Goal: Information Seeking & Learning: Find contact information

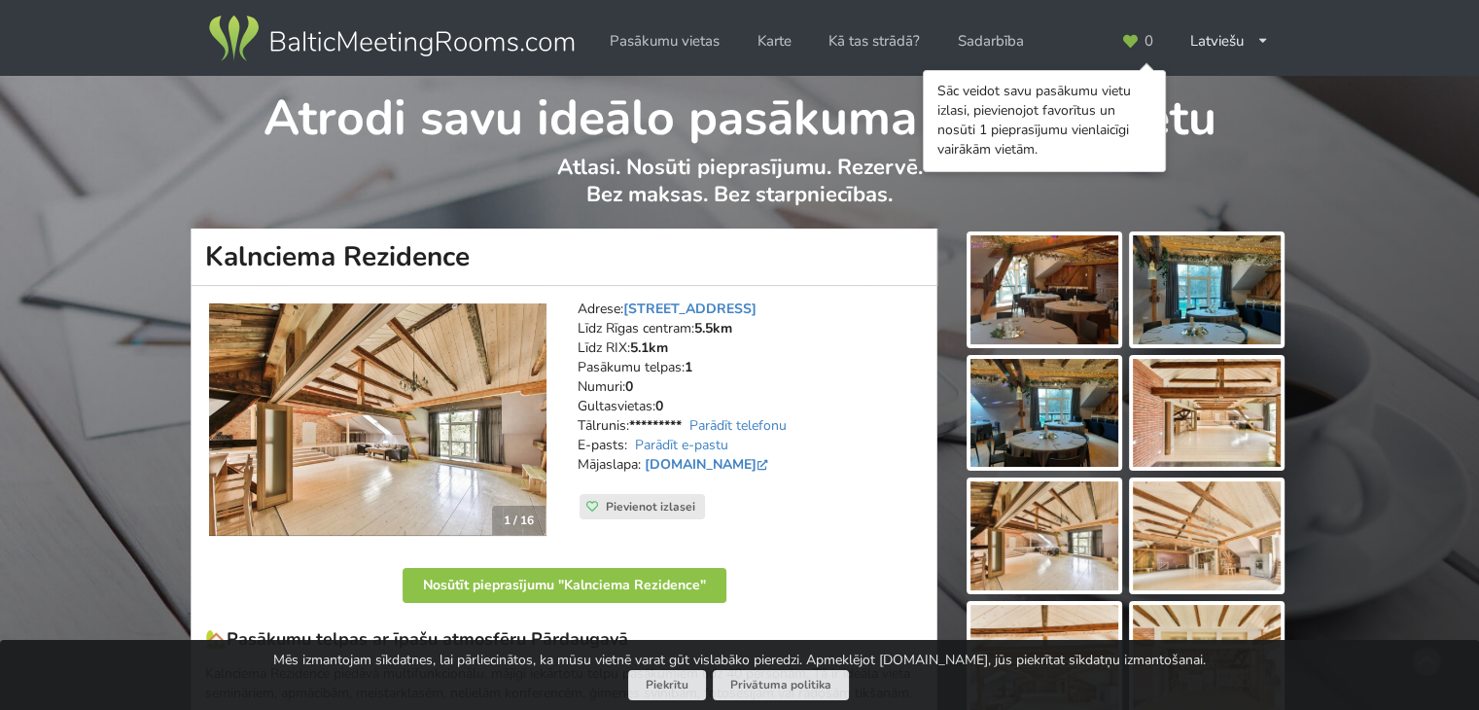
click at [1061, 276] on img at bounding box center [1044, 289] width 148 height 109
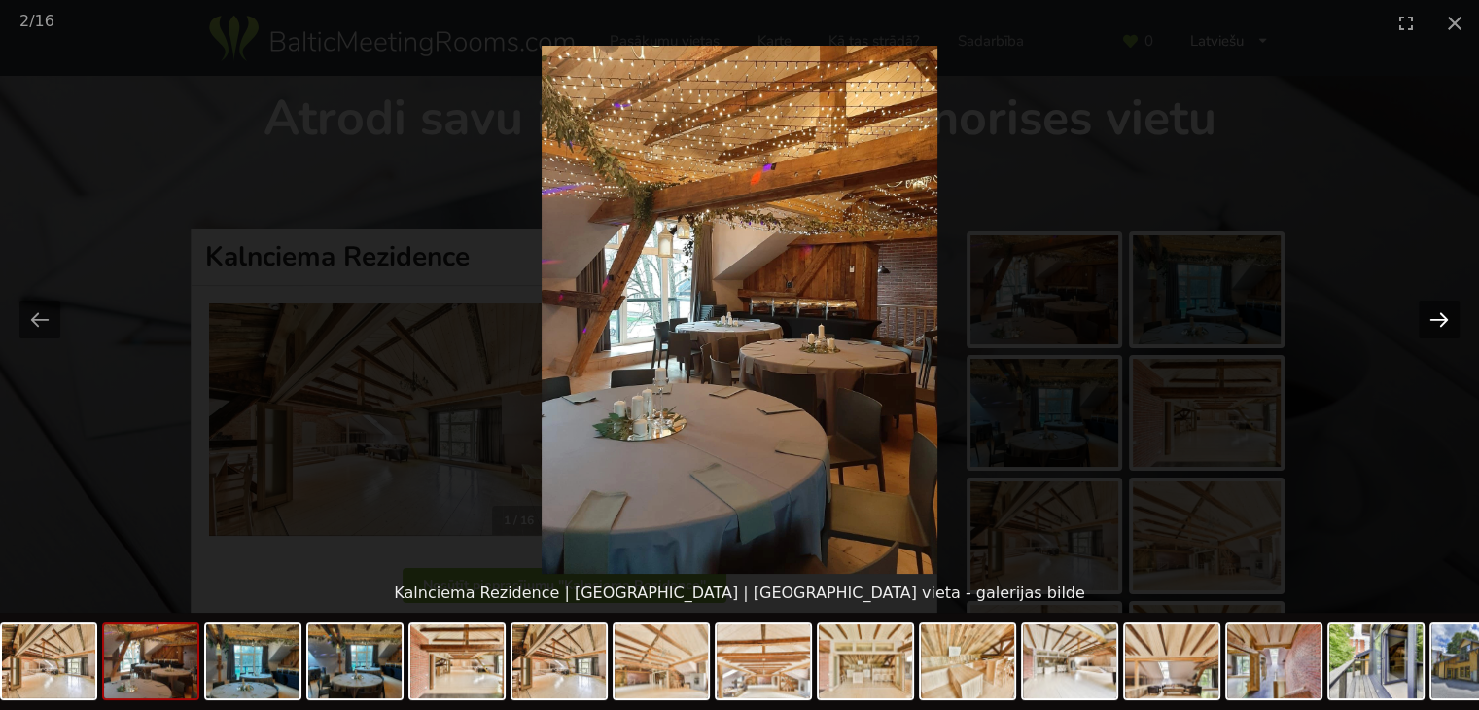
click at [1437, 318] on button "Next slide" at bounding box center [1439, 319] width 41 height 38
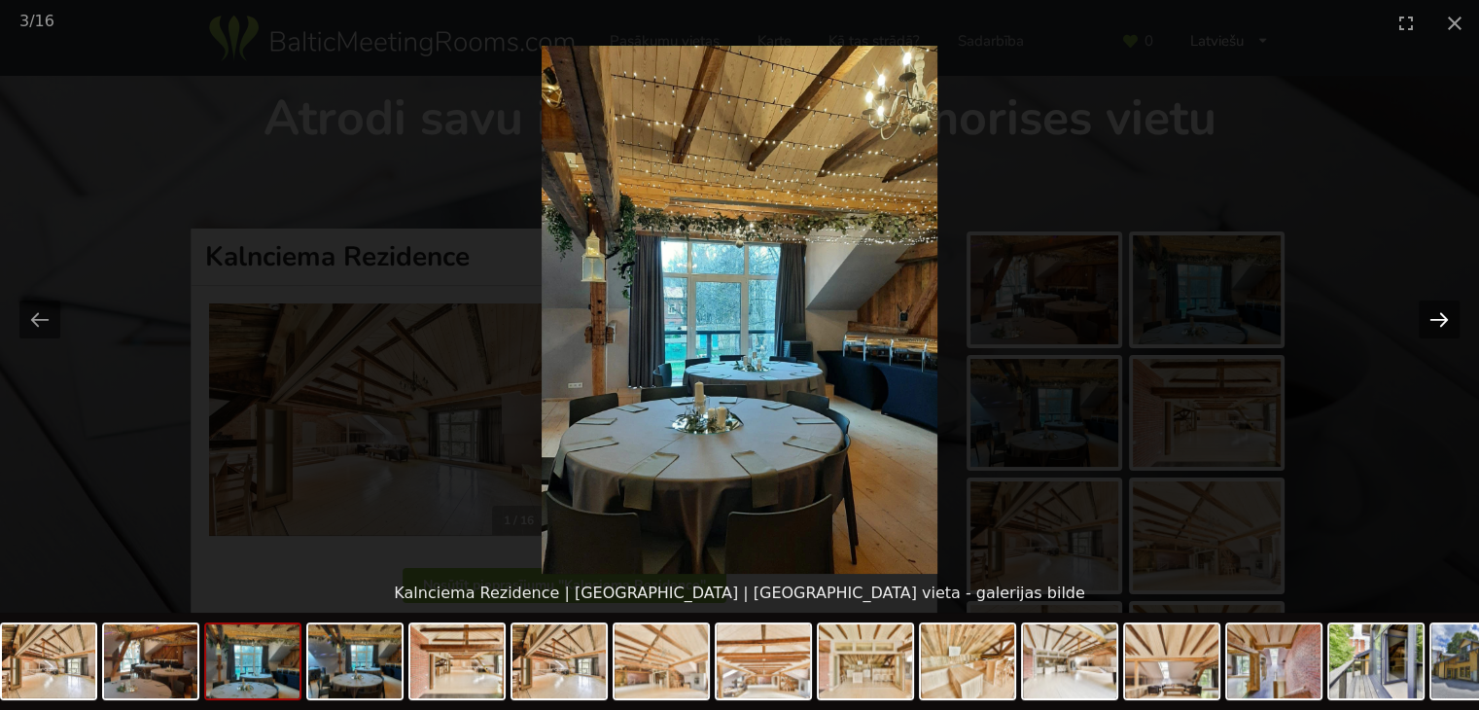
click at [1437, 318] on button "Next slide" at bounding box center [1439, 319] width 41 height 38
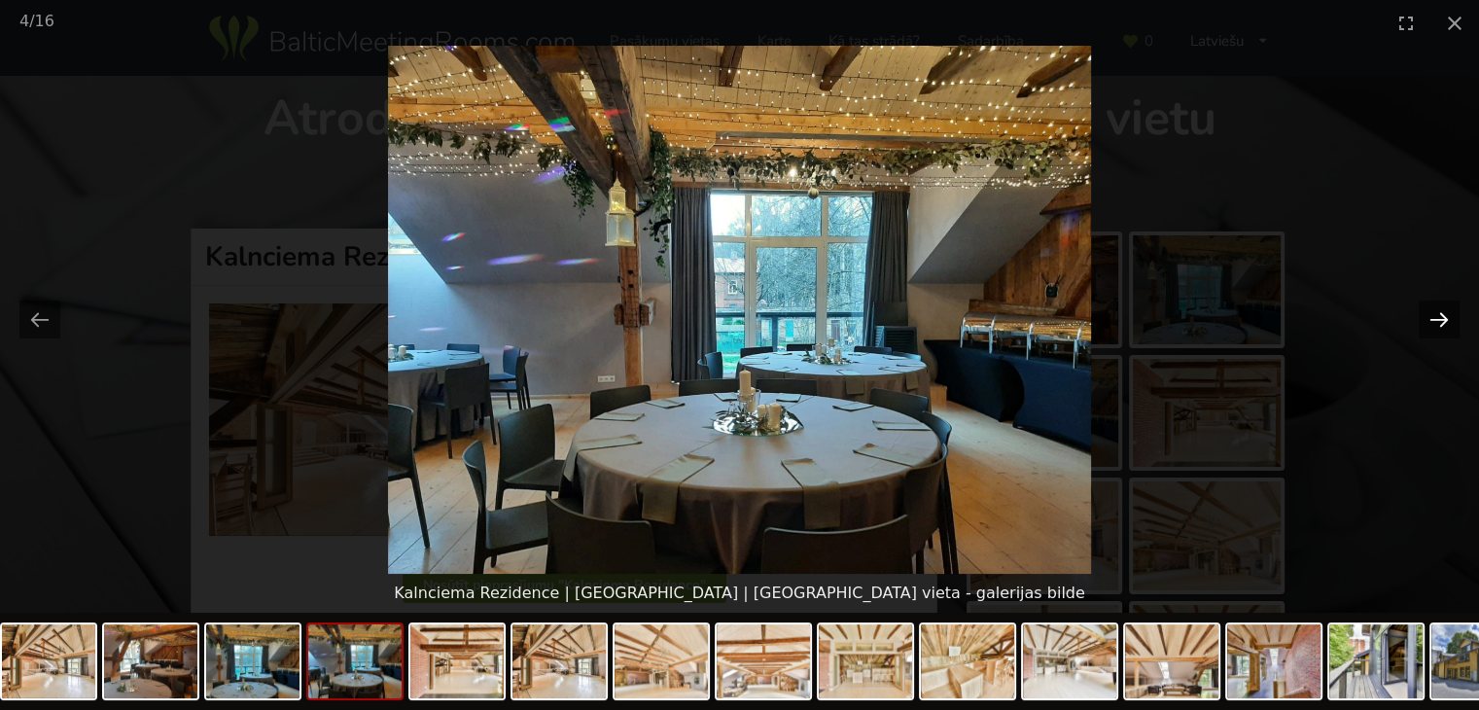
click at [1437, 318] on button "Next slide" at bounding box center [1439, 319] width 41 height 38
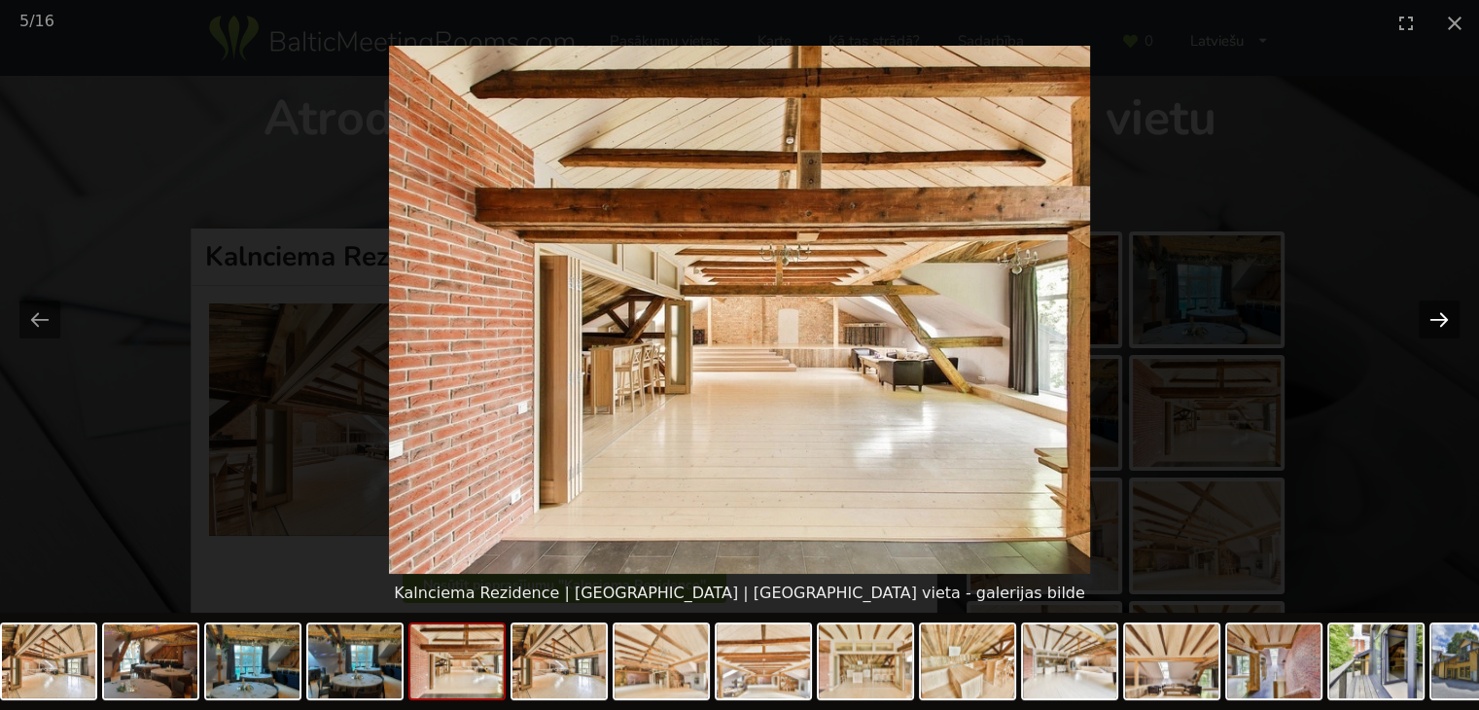
click at [1437, 318] on button "Next slide" at bounding box center [1439, 319] width 41 height 38
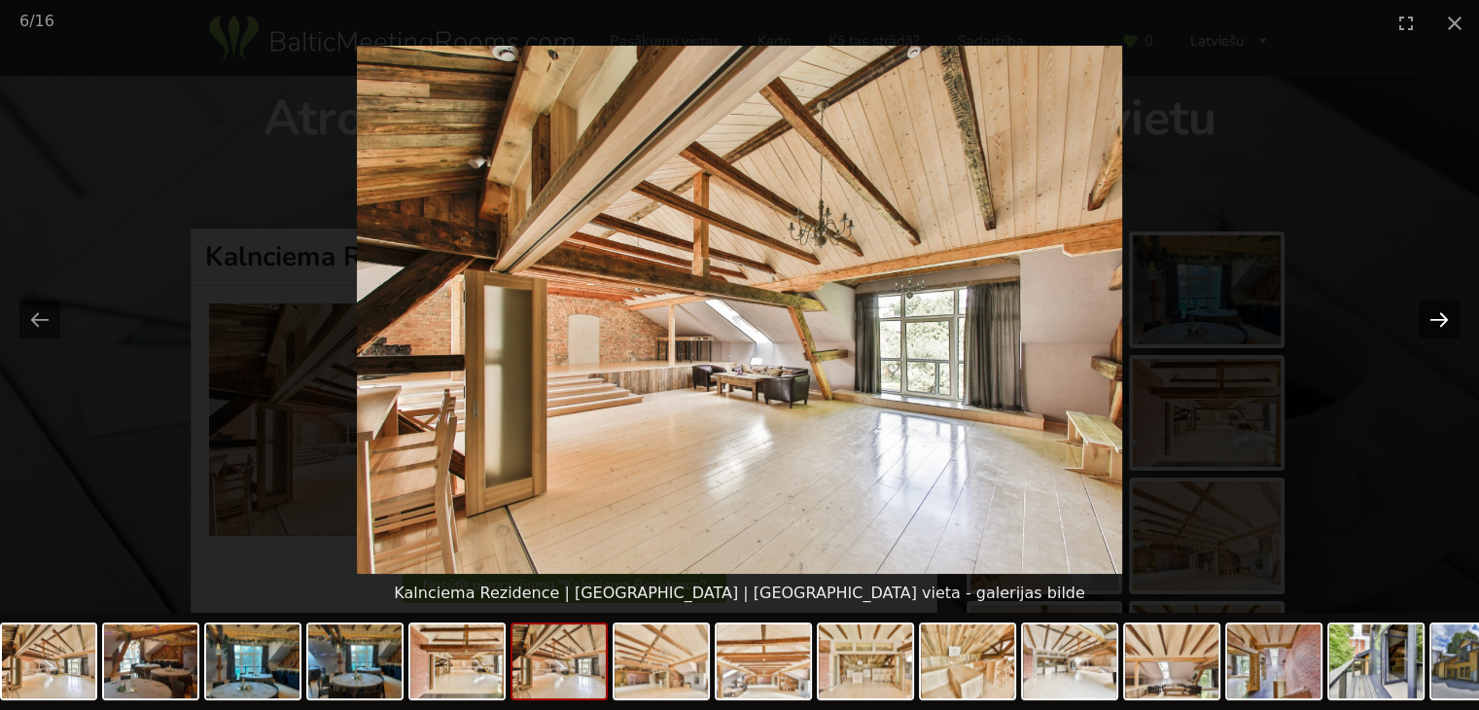
click at [1438, 318] on button "Next slide" at bounding box center [1439, 319] width 41 height 38
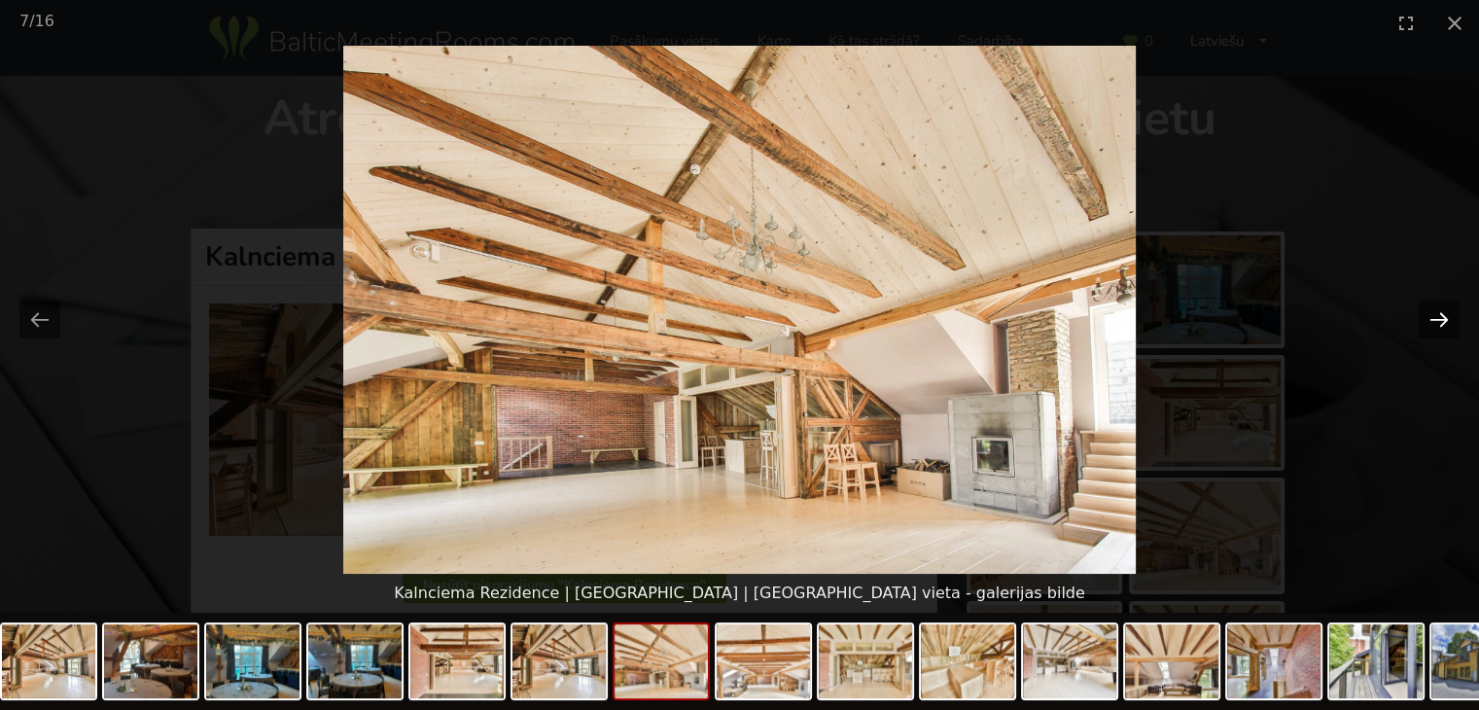
click at [1444, 317] on button "Next slide" at bounding box center [1439, 319] width 41 height 38
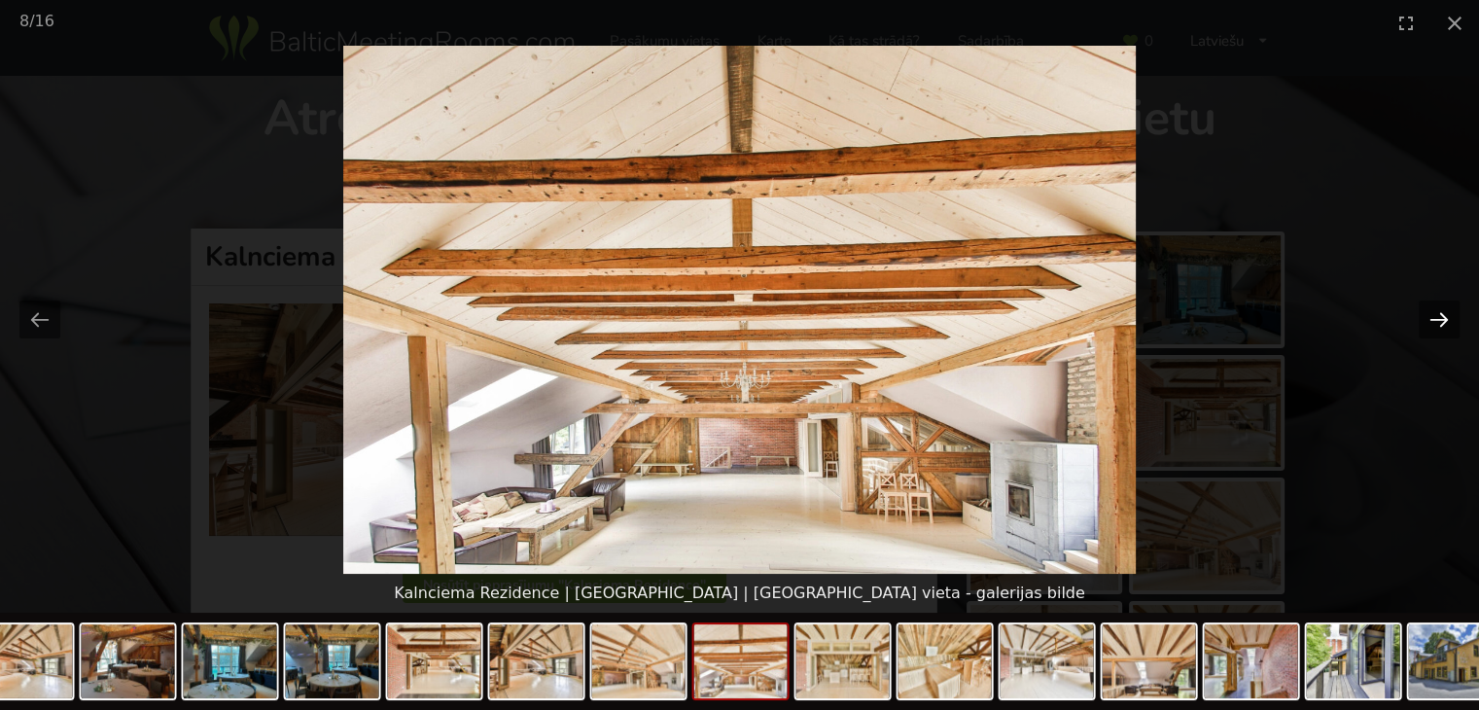
click at [1439, 313] on button "Next slide" at bounding box center [1439, 319] width 41 height 38
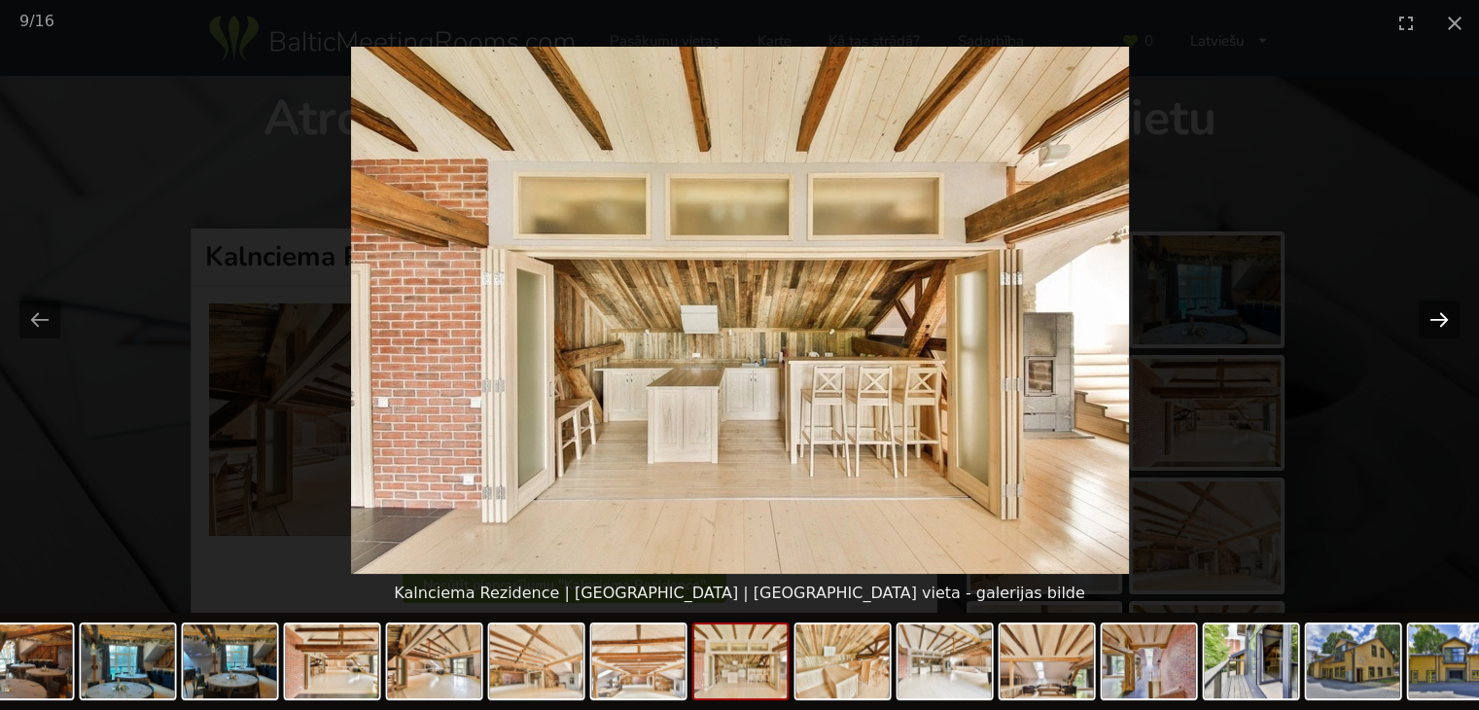
click at [1439, 313] on button "Next slide" at bounding box center [1439, 319] width 41 height 38
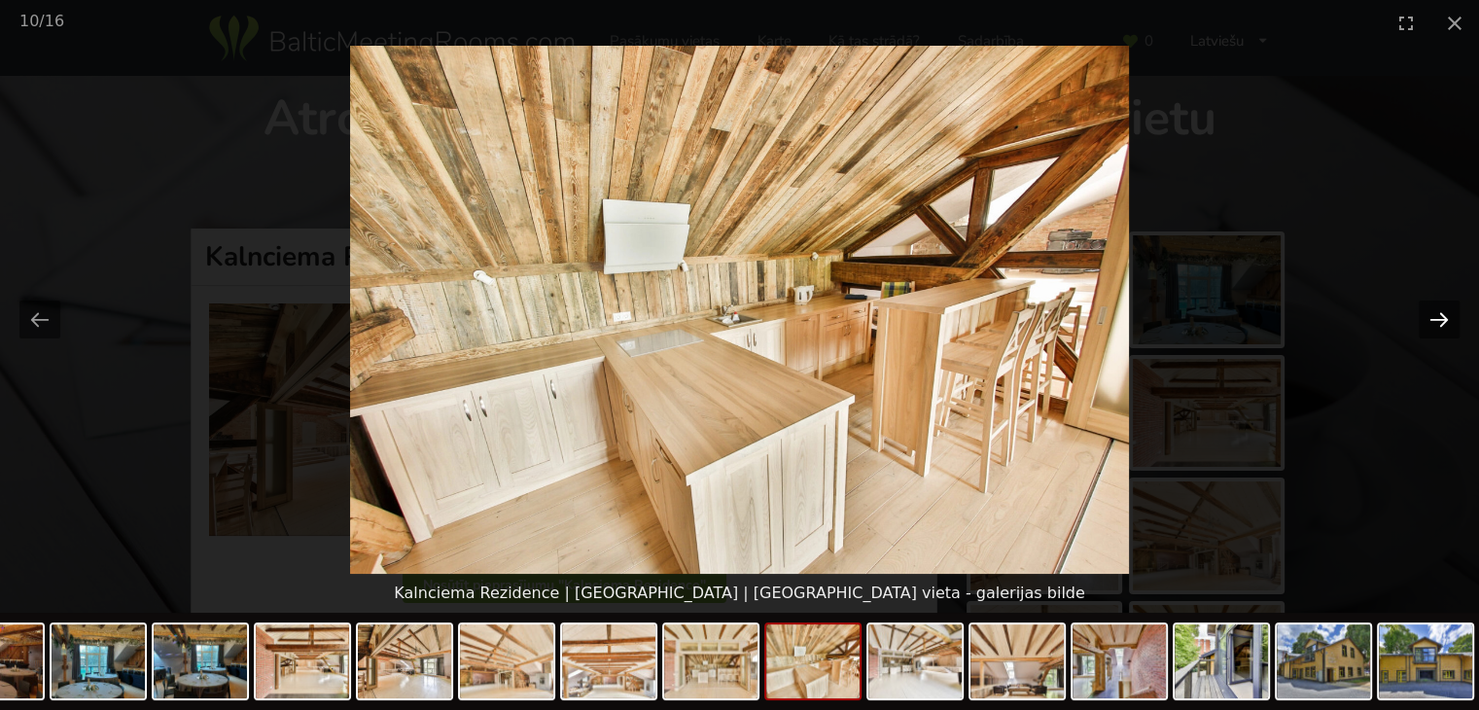
click at [1439, 313] on button "Next slide" at bounding box center [1439, 319] width 41 height 38
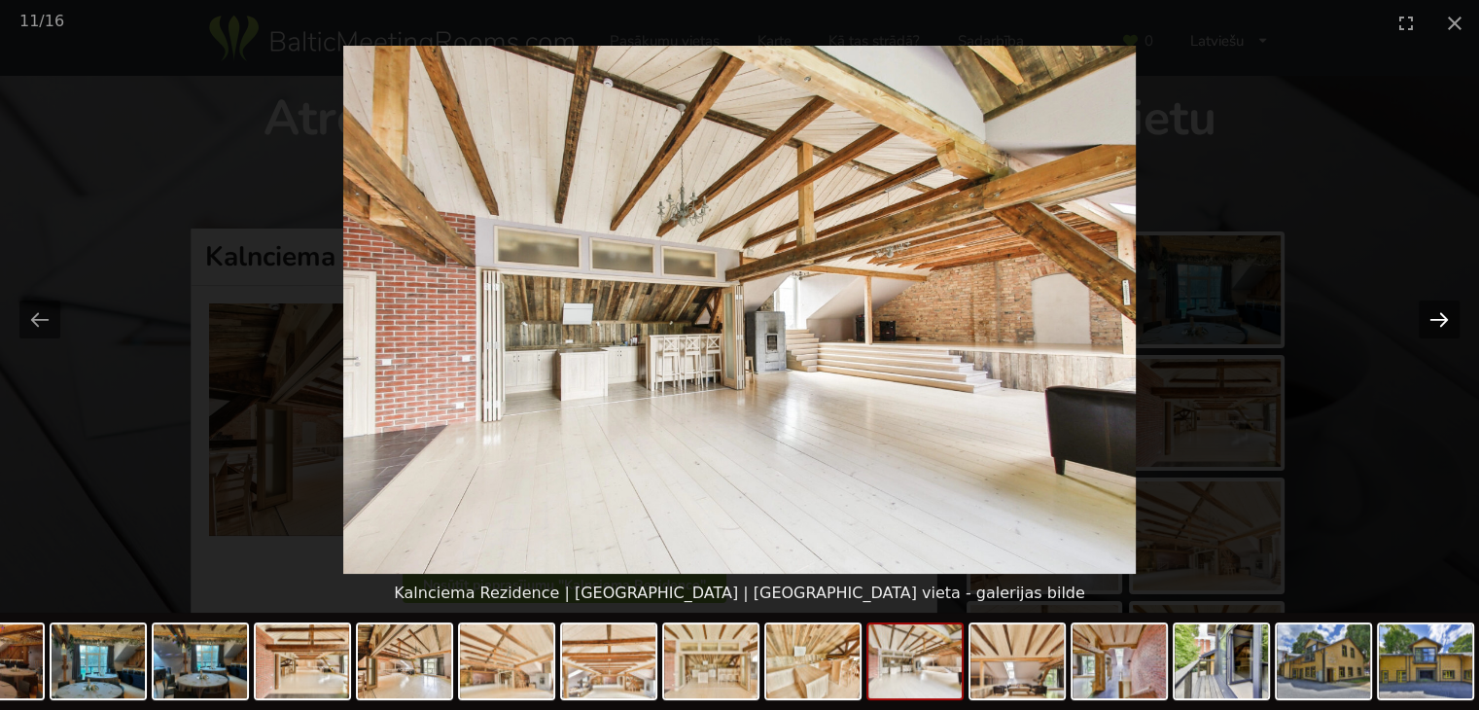
click at [1439, 313] on button "Next slide" at bounding box center [1439, 319] width 41 height 38
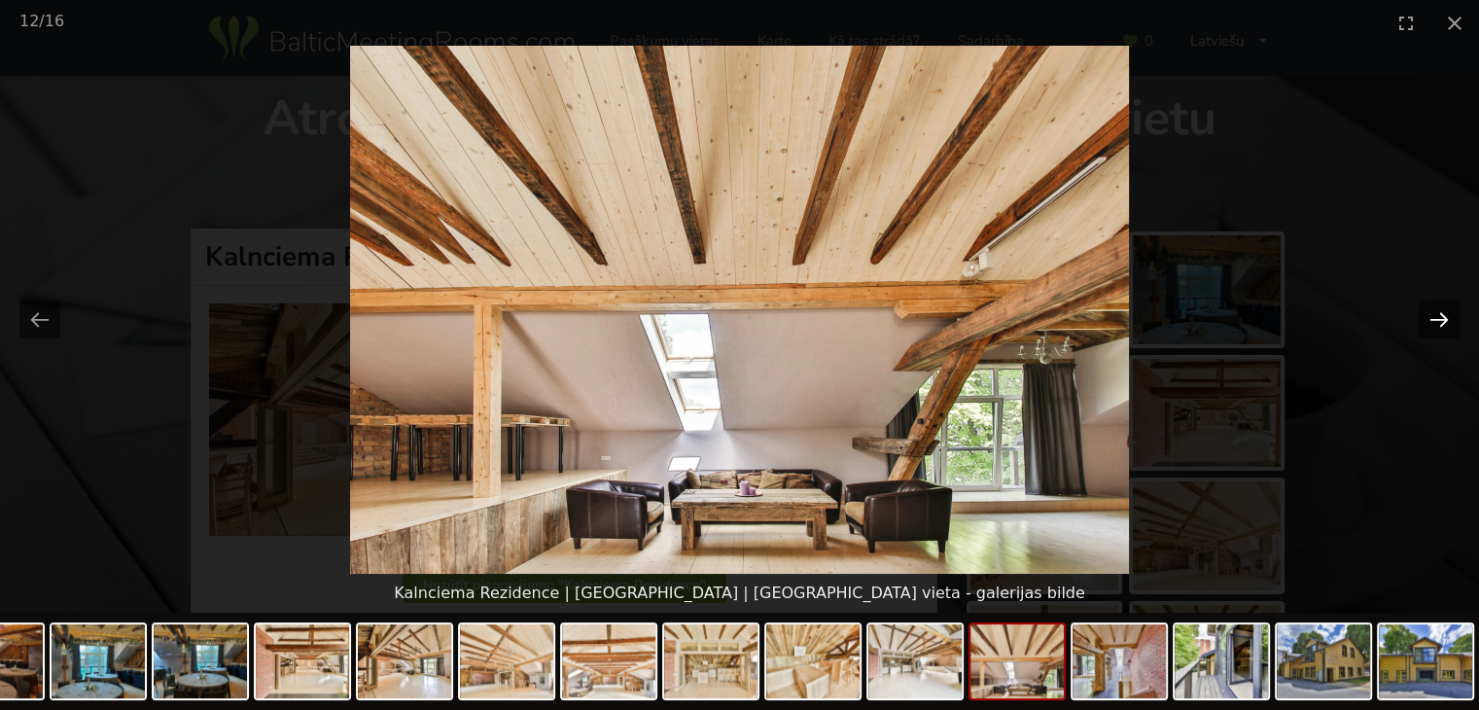
click at [1439, 313] on button "Next slide" at bounding box center [1439, 319] width 41 height 38
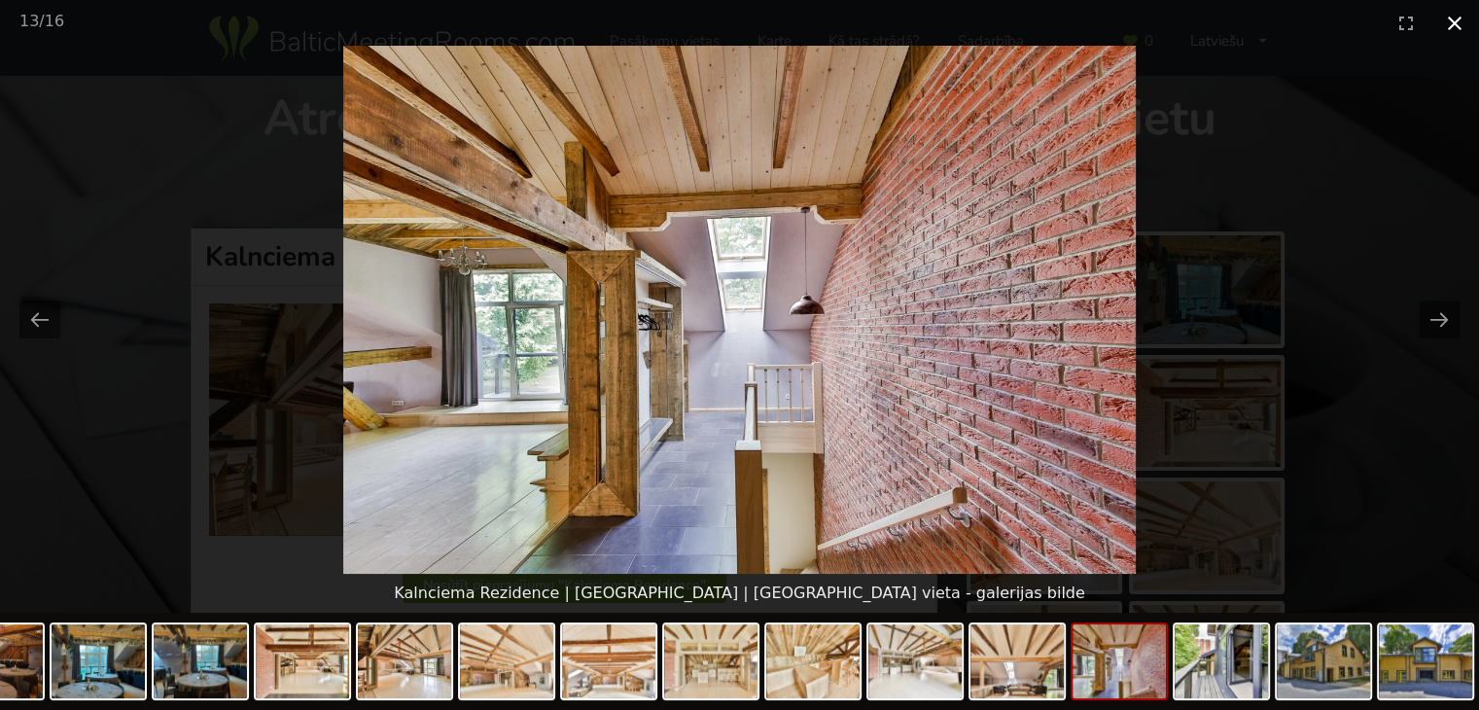
click at [1455, 26] on button "Close gallery" at bounding box center [1454, 23] width 49 height 46
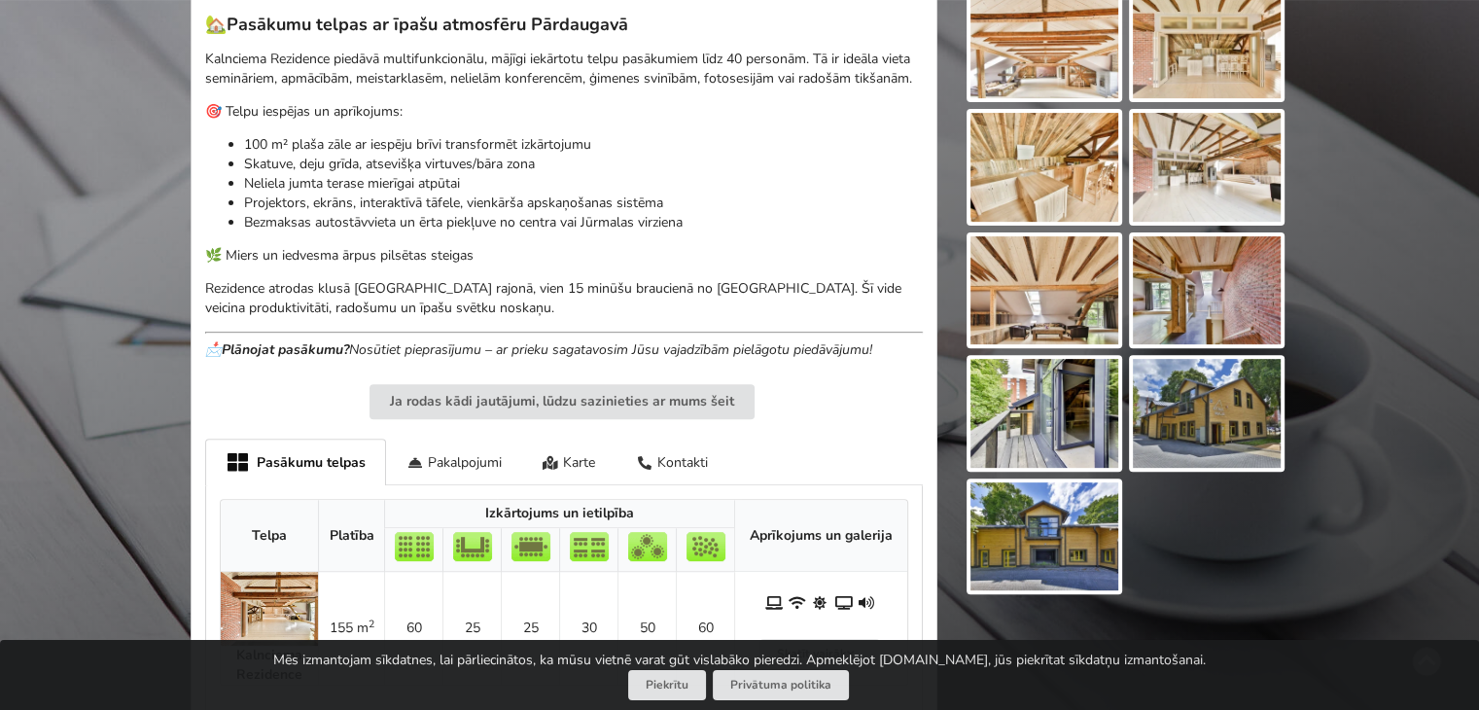
scroll to position [583, 0]
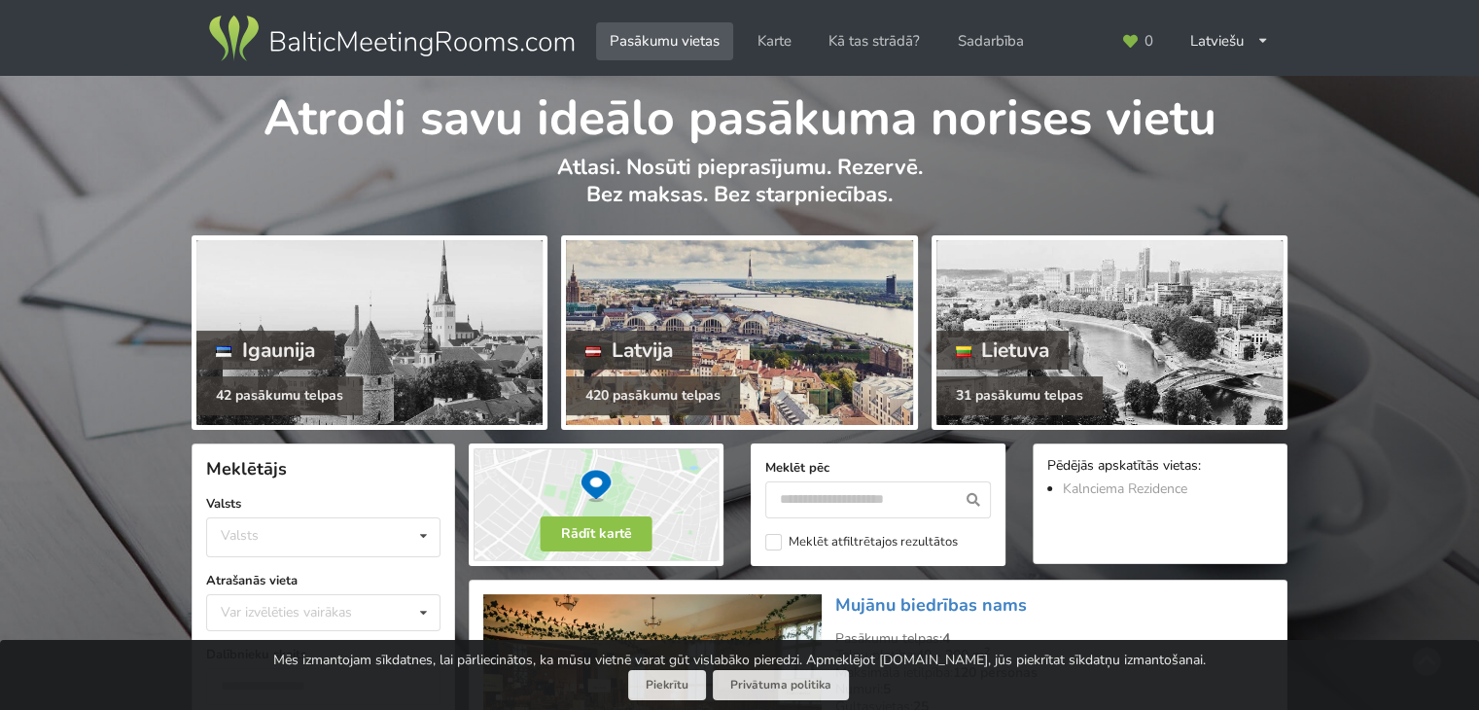
click at [716, 314] on div at bounding box center [739, 332] width 346 height 185
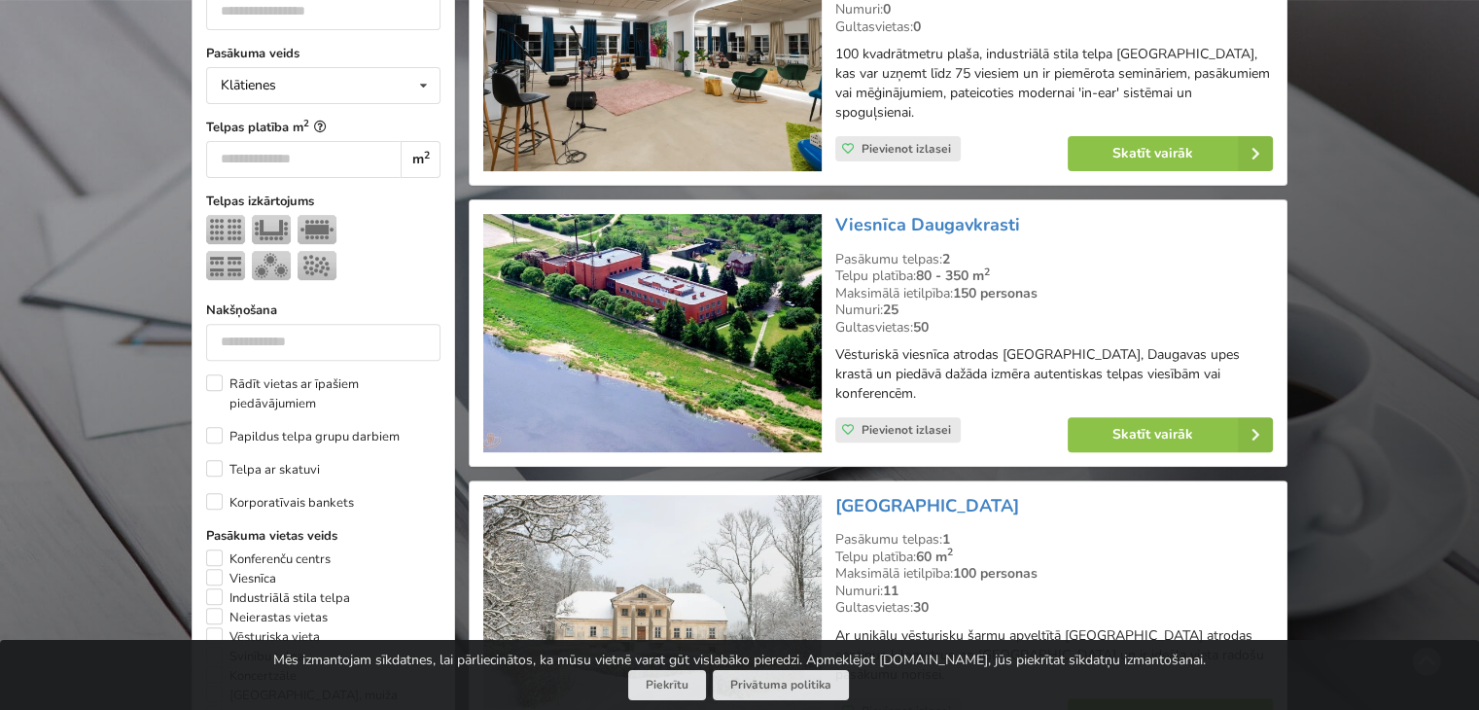
scroll to position [681, 0]
click at [1261, 416] on icon at bounding box center [1255, 433] width 35 height 35
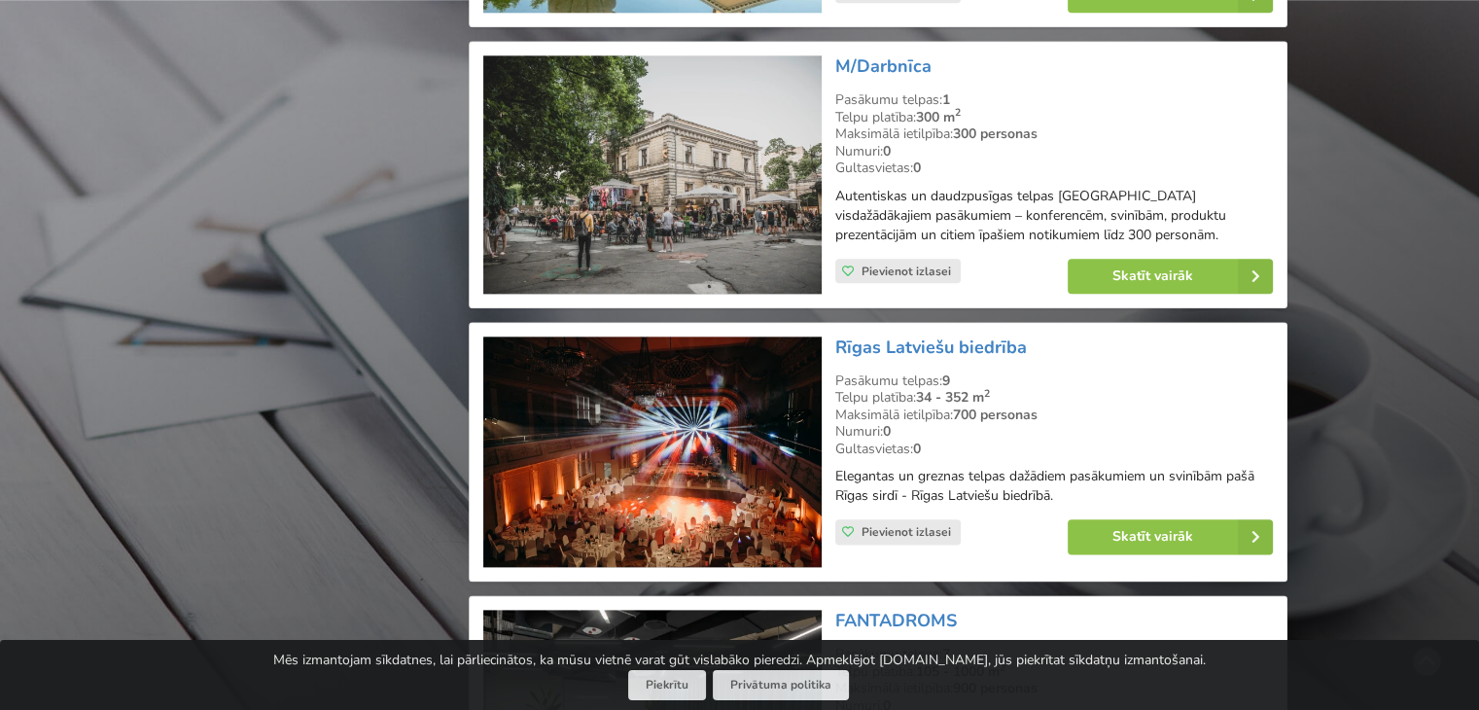
scroll to position [2341, 0]
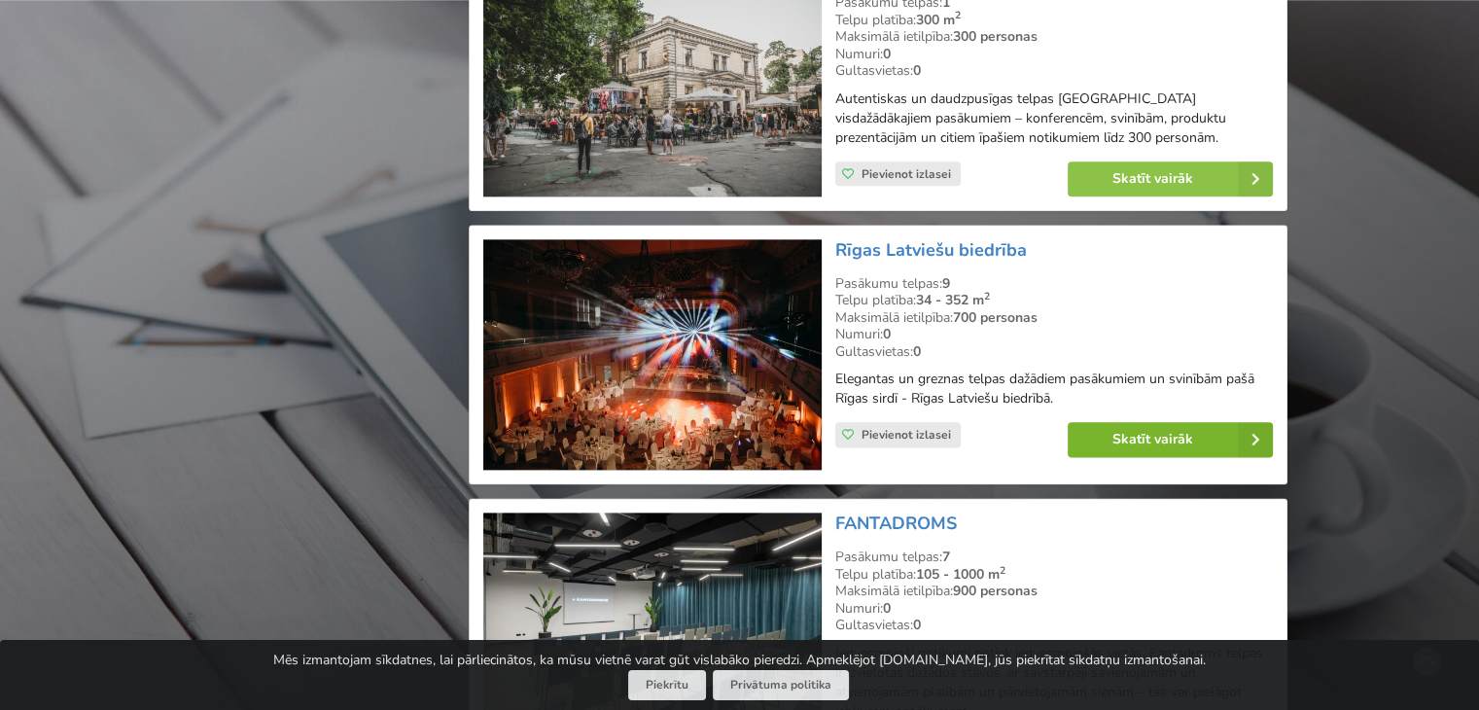
click at [1233, 422] on link "Skatīt vairāk" at bounding box center [1170, 439] width 205 height 35
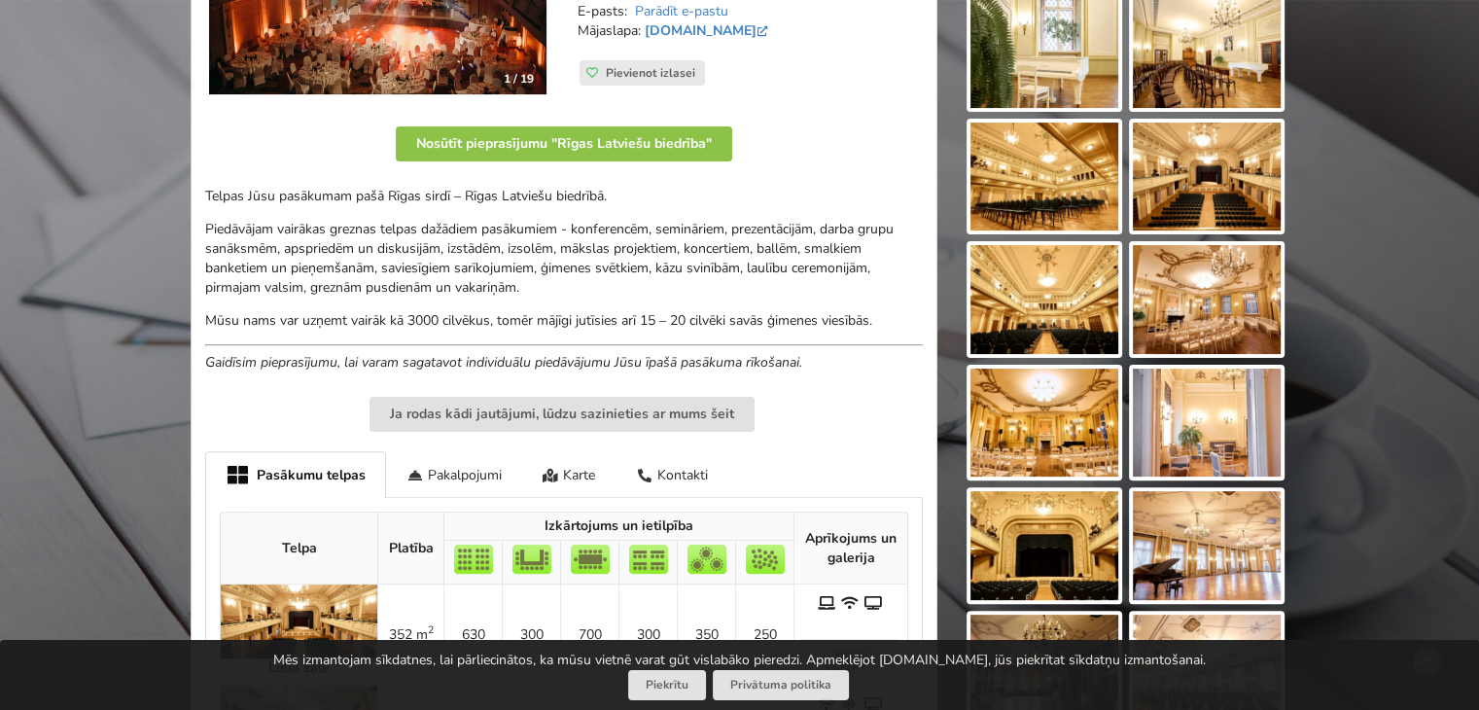
scroll to position [486, 0]
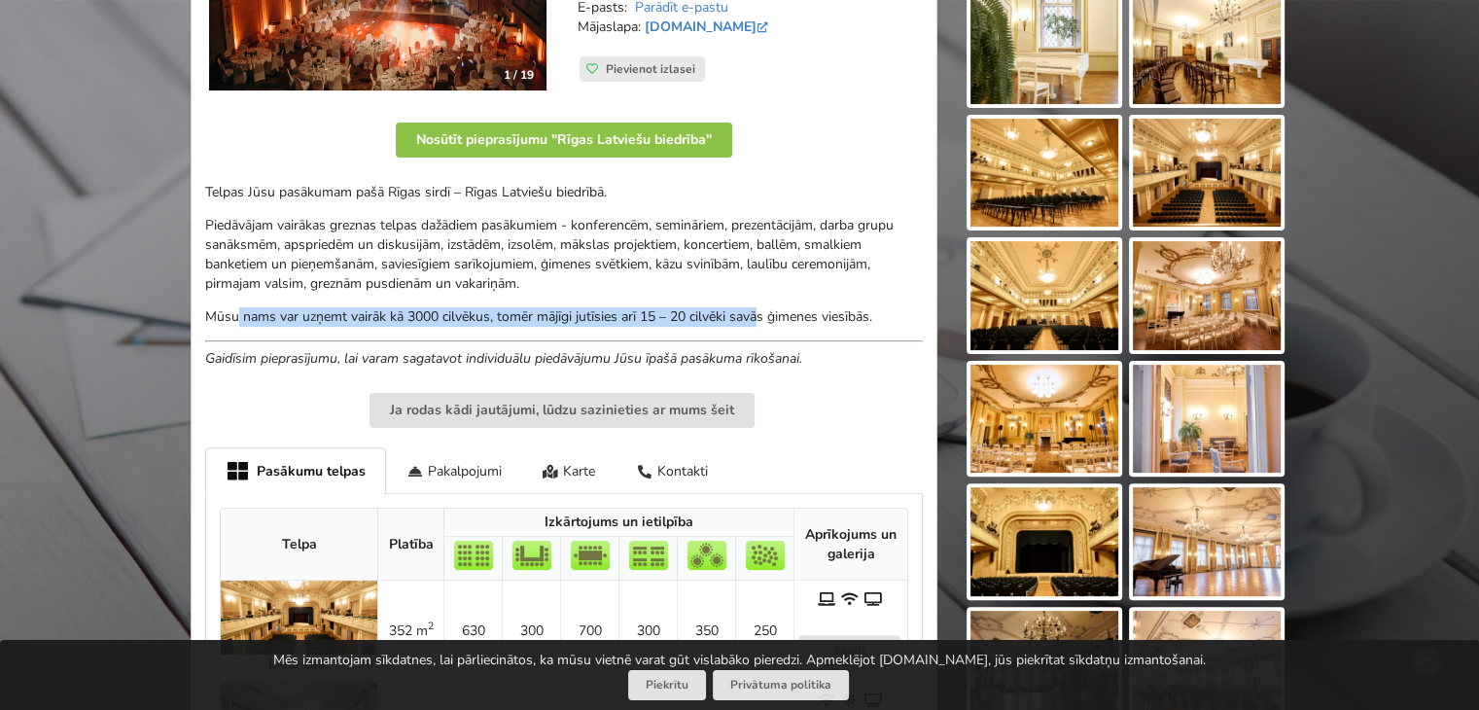
drag, startPoint x: 238, startPoint y: 314, endPoint x: 761, endPoint y: 301, distance: 523.3
click at [761, 301] on div "Telpas Jūsu pasākumam pašā Rīgas sirdī – Rīgas Latviešu biedrībā. Piedāvājam va…" at bounding box center [564, 276] width 718 height 186
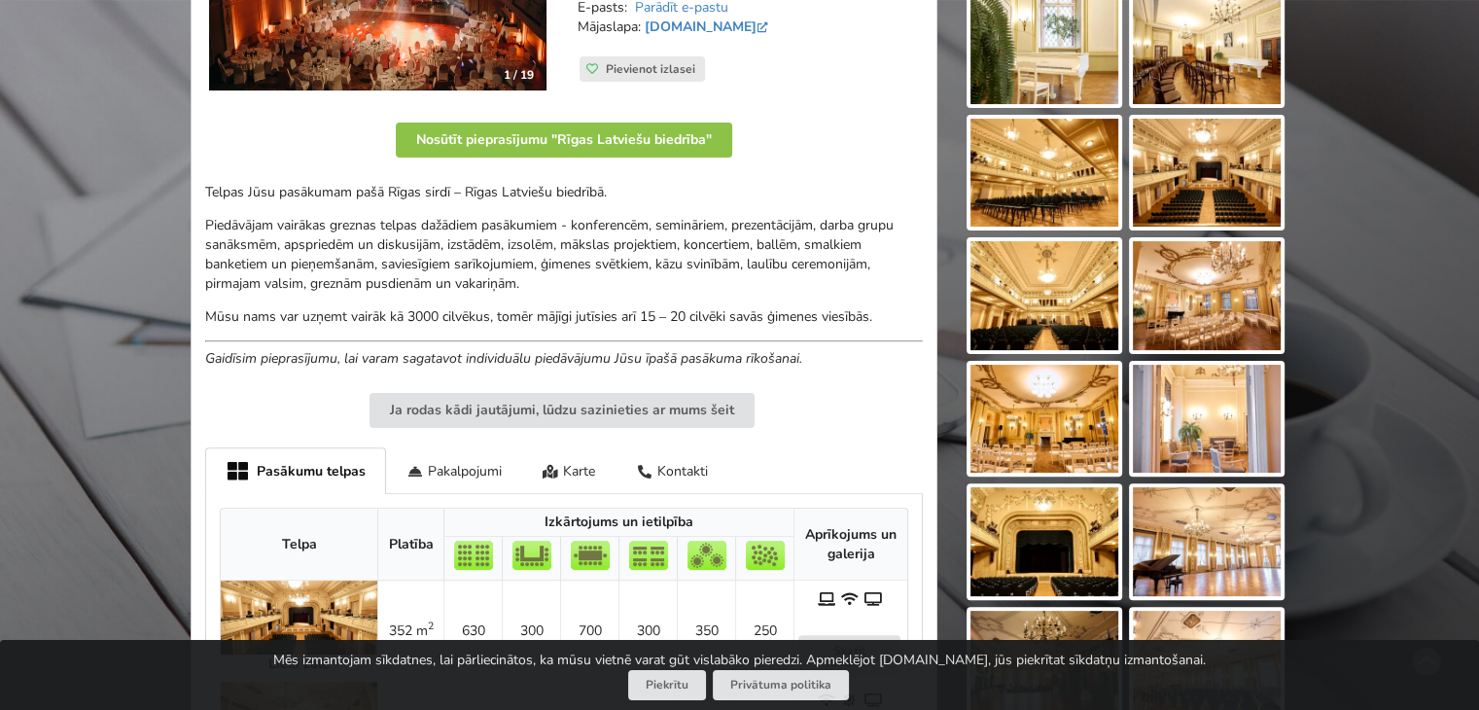
click at [764, 275] on p "Piedāvājam vairākas greznas telpas dažādiem pasākumiem - konferencēm, seminārie…" at bounding box center [564, 255] width 718 height 78
drag, startPoint x: 700, startPoint y: 314, endPoint x: 848, endPoint y: 306, distance: 148.0
click at [848, 307] on p "Mūsu nams var uzņemt vairāk kā 3000 cilvēkus, tomēr mājīgi jutīsies arī 15 – 20…" at bounding box center [564, 316] width 718 height 19
click at [867, 280] on p "Piedāvājam vairākas greznas telpas dažādiem pasākumiem - konferencēm, seminārie…" at bounding box center [564, 255] width 718 height 78
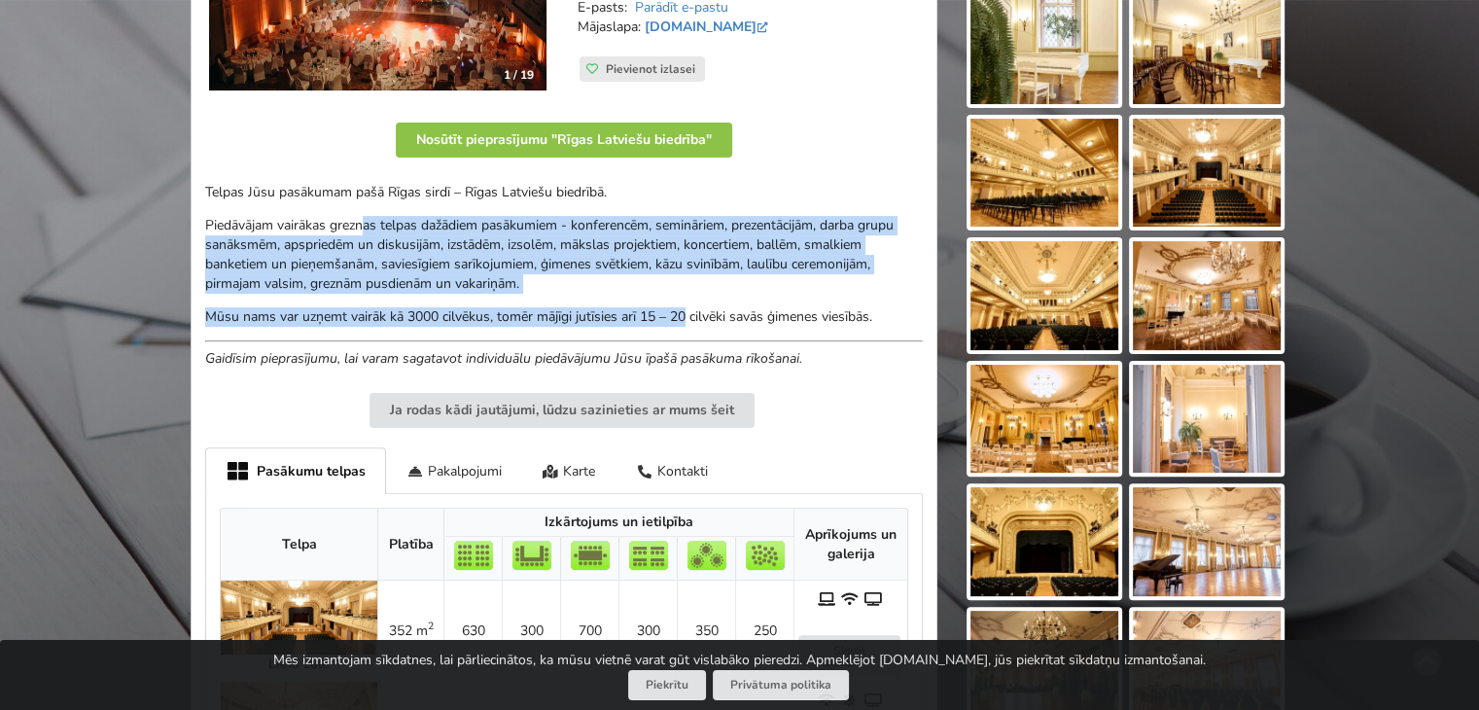
drag, startPoint x: 367, startPoint y: 215, endPoint x: 795, endPoint y: 321, distance: 441.7
click at [785, 321] on div "Telpas Jūsu pasākumam pašā Rīgas sirdī – Rīgas Latviešu biedrībā. Piedāvājam va…" at bounding box center [564, 276] width 718 height 186
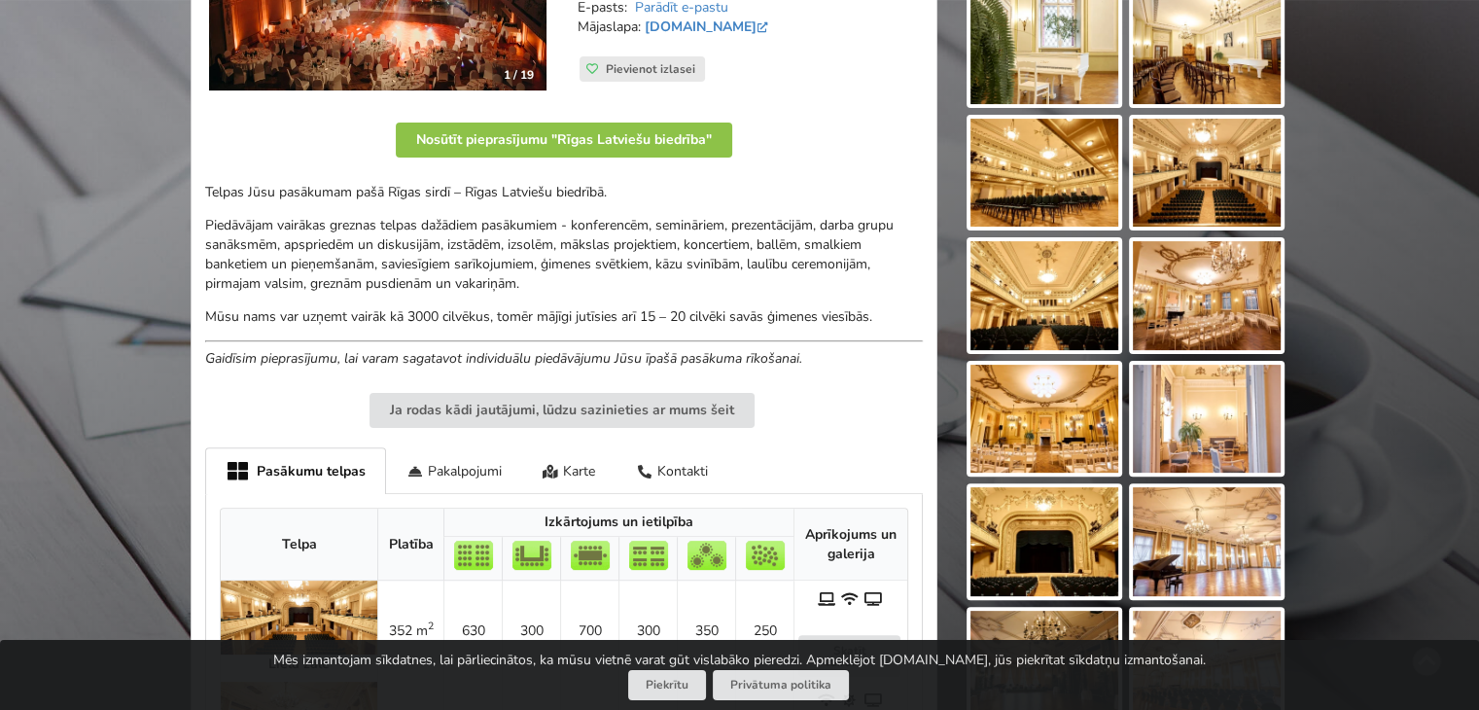
click at [832, 307] on p "Mūsu nams var uzņemt vairāk kā 3000 cilvēkus, tomēr mājīgi jutīsies arī 15 – 20…" at bounding box center [564, 316] width 718 height 19
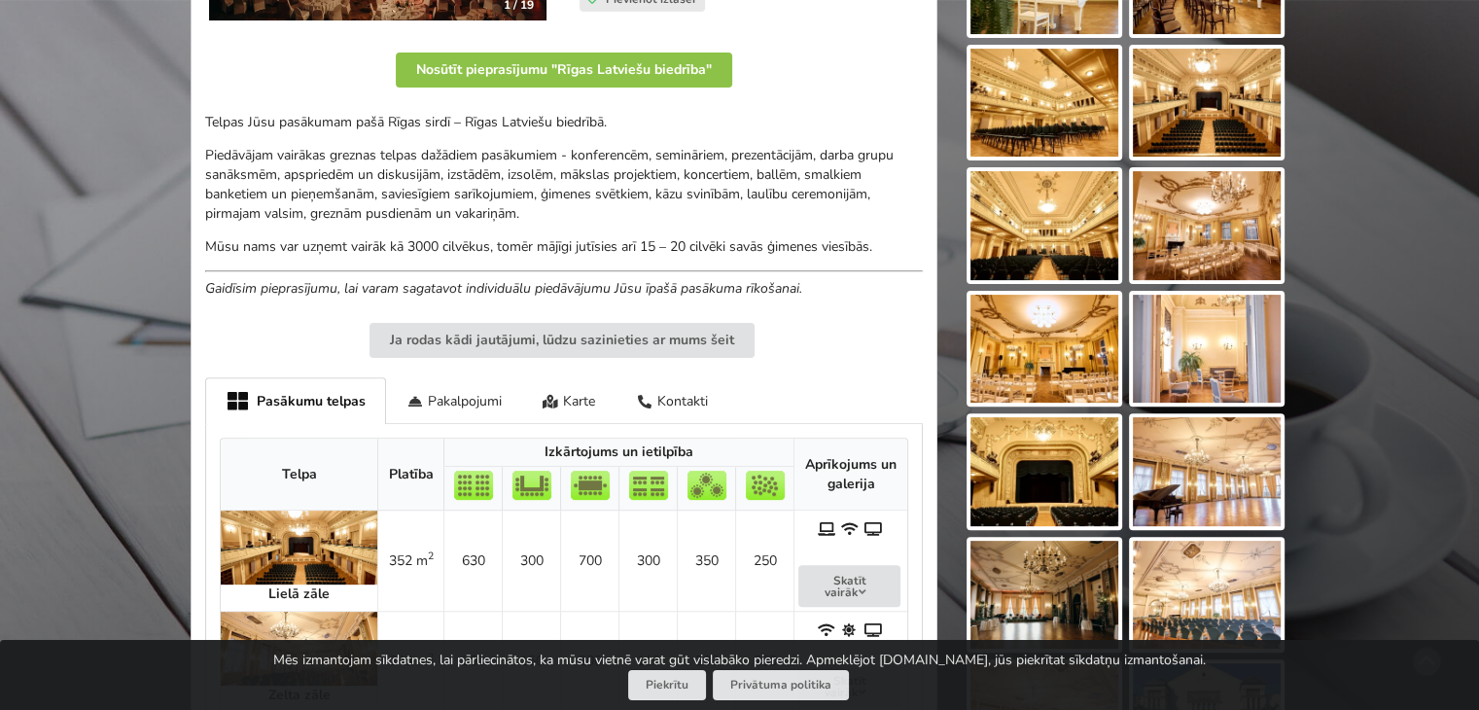
scroll to position [583, 0]
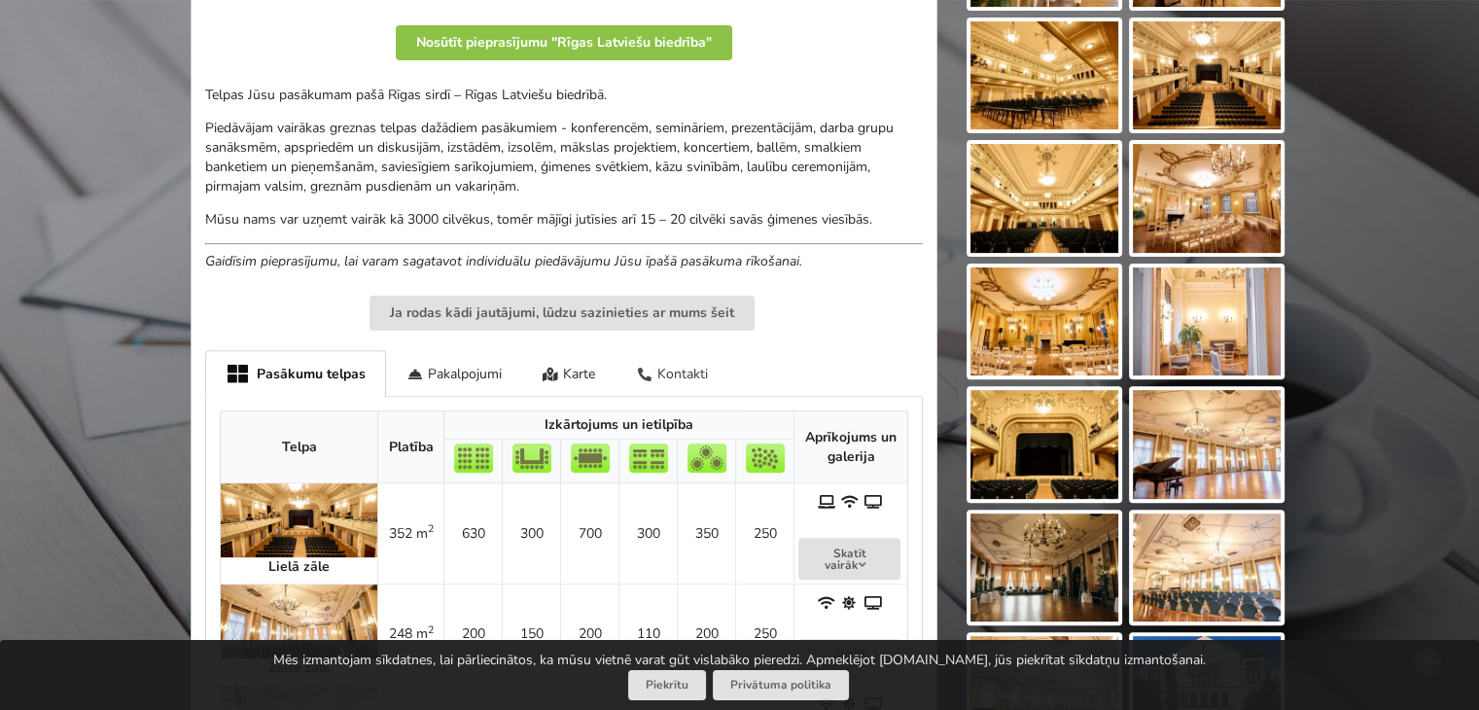
click at [694, 369] on div "Kontakti" at bounding box center [671, 373] width 113 height 46
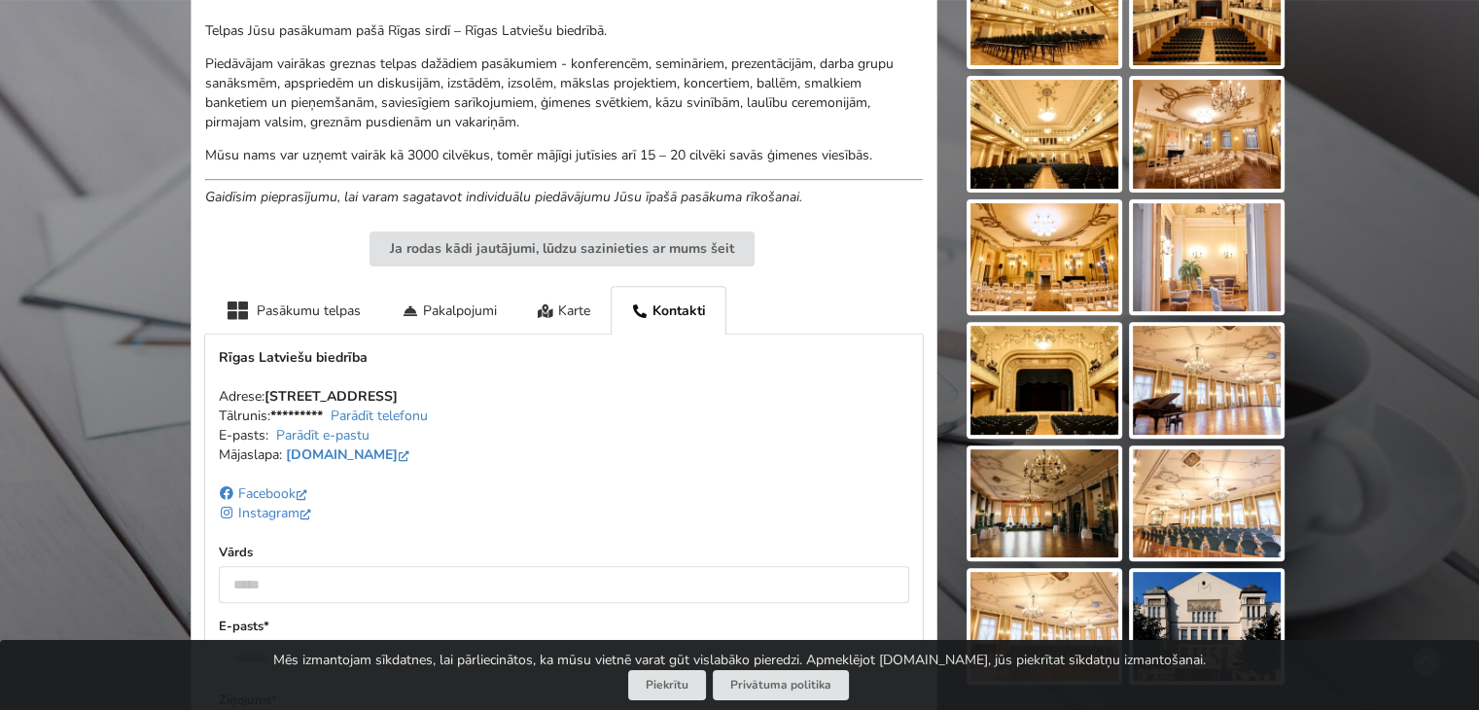
scroll to position [681, 0]
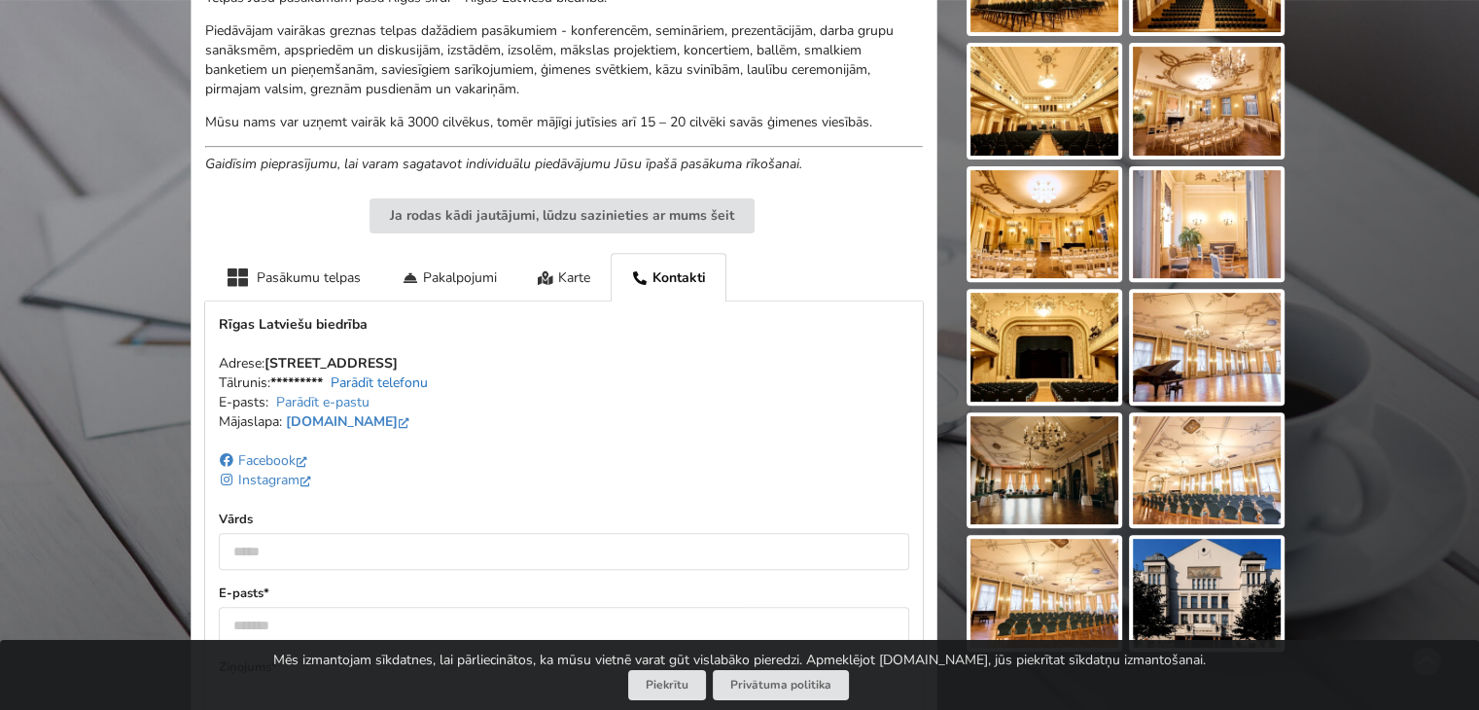
click at [394, 376] on link "Parādīt telefonu" at bounding box center [379, 382] width 97 height 18
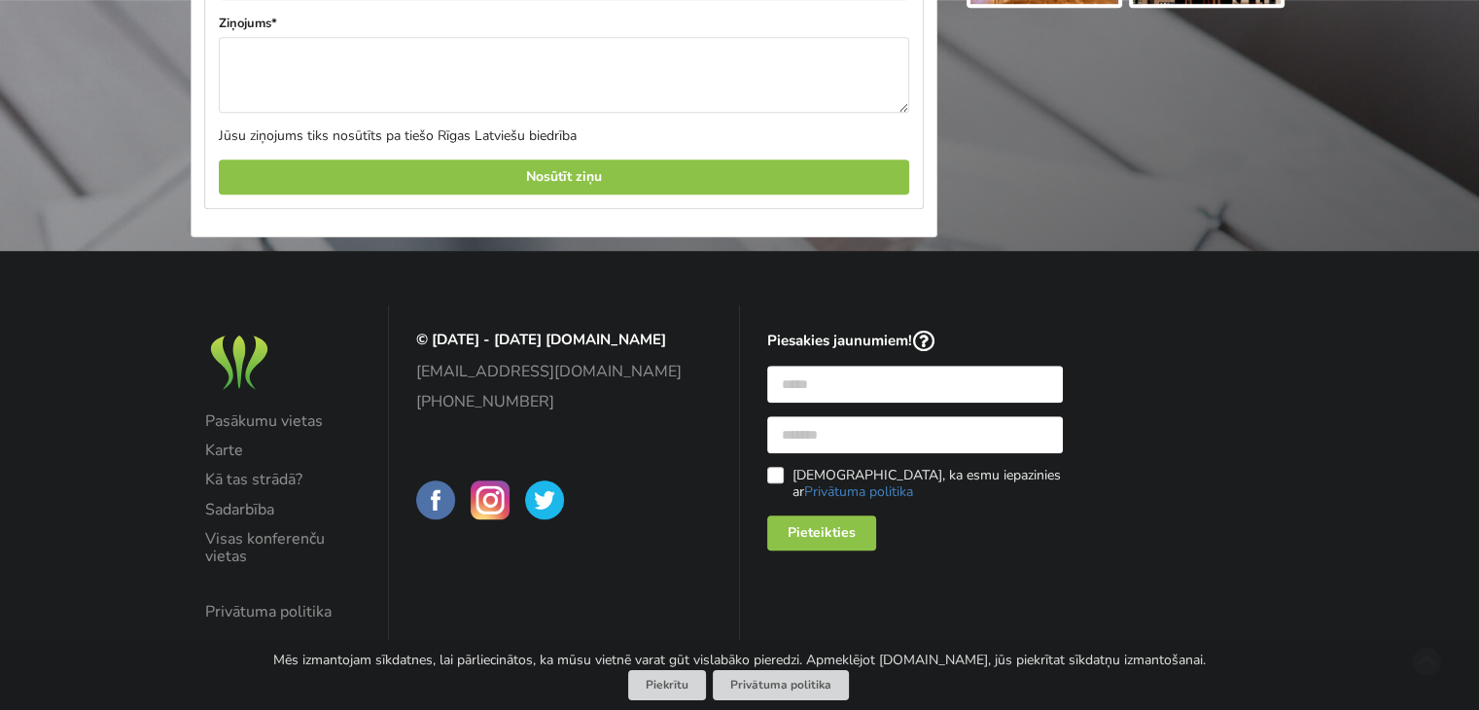
scroll to position [0, 0]
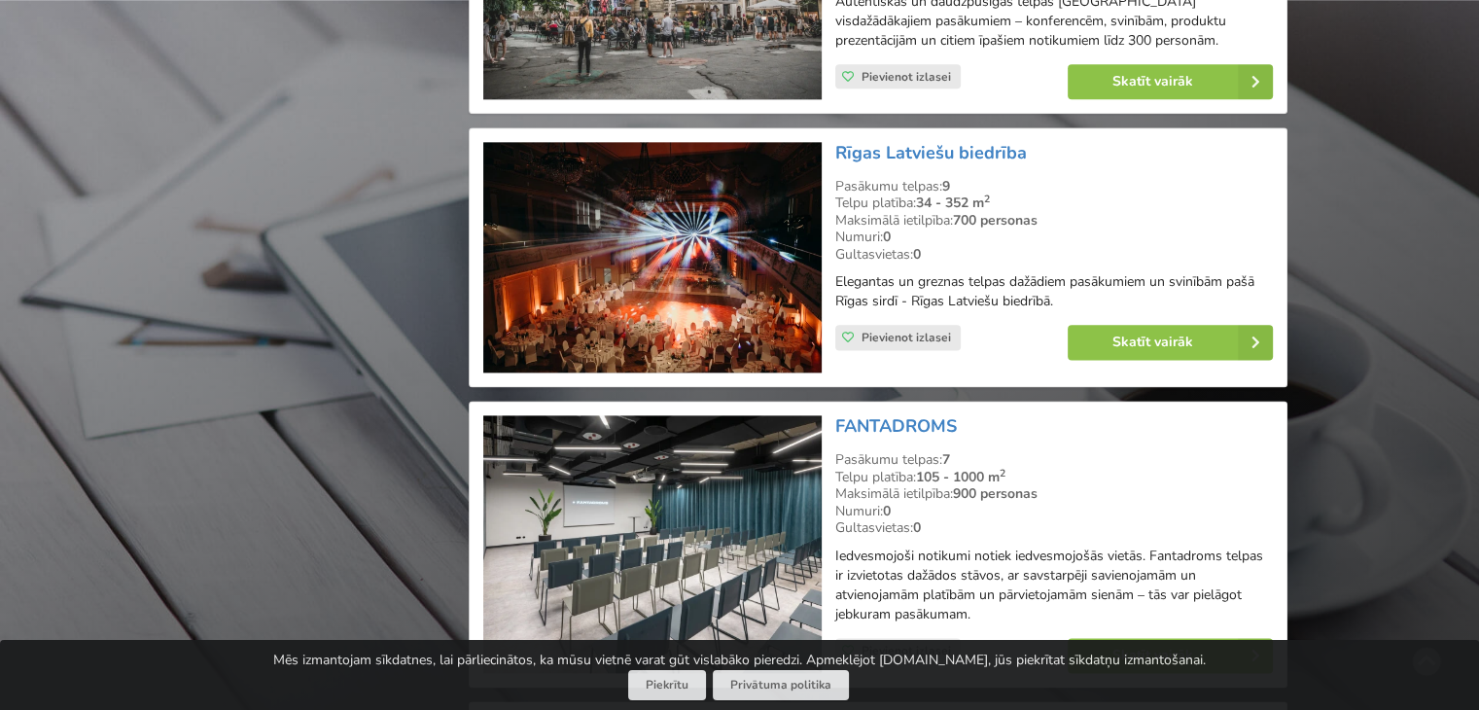
scroll to position [2536, 0]
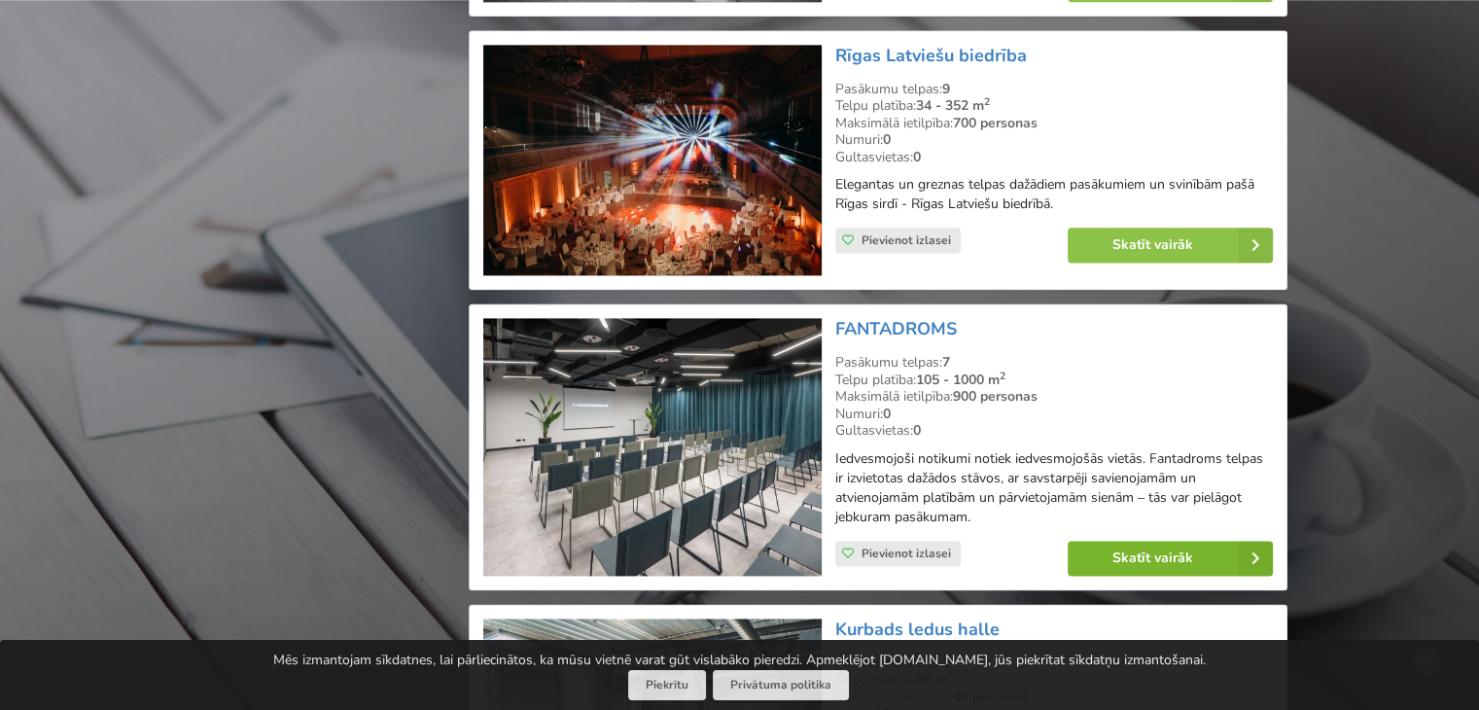
click at [1183, 541] on link "Skatīt vairāk" at bounding box center [1170, 558] width 205 height 35
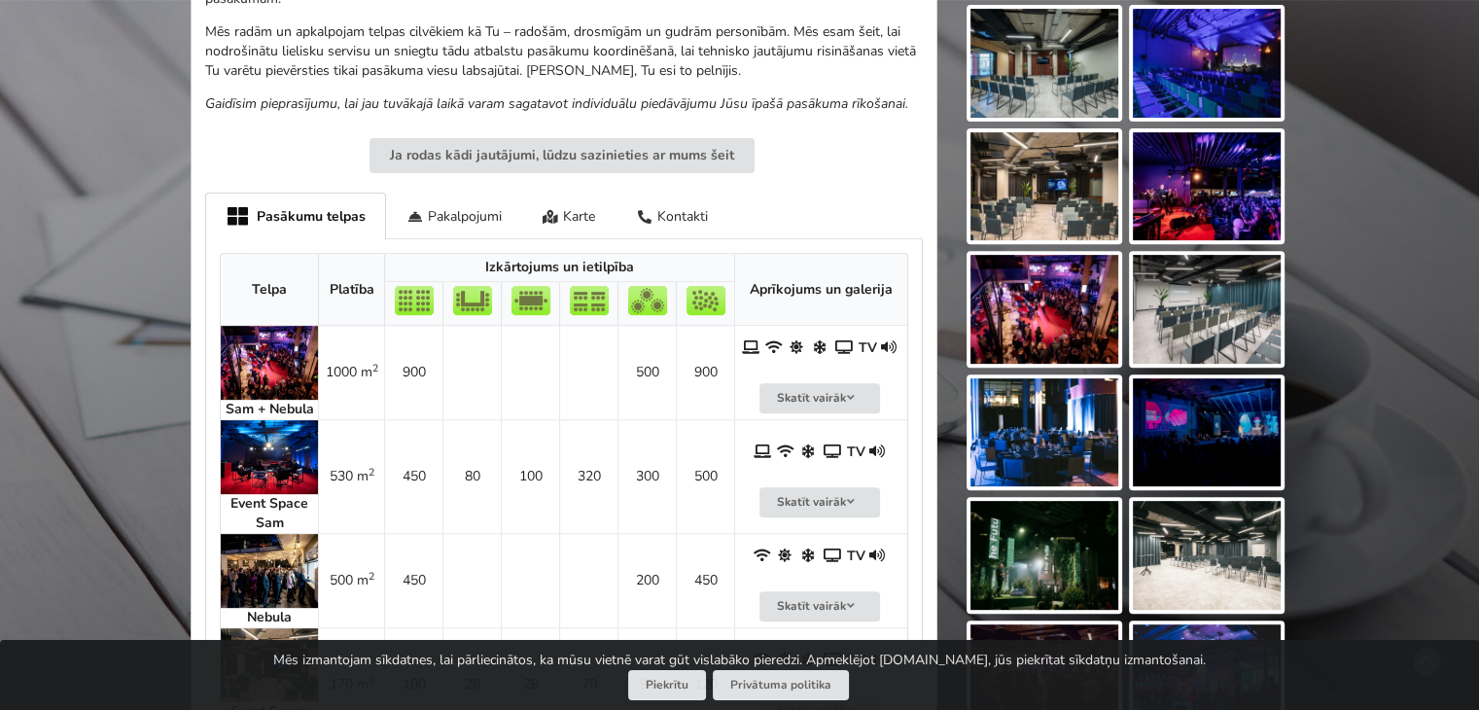
scroll to position [681, 0]
